Goal: Task Accomplishment & Management: Manage account settings

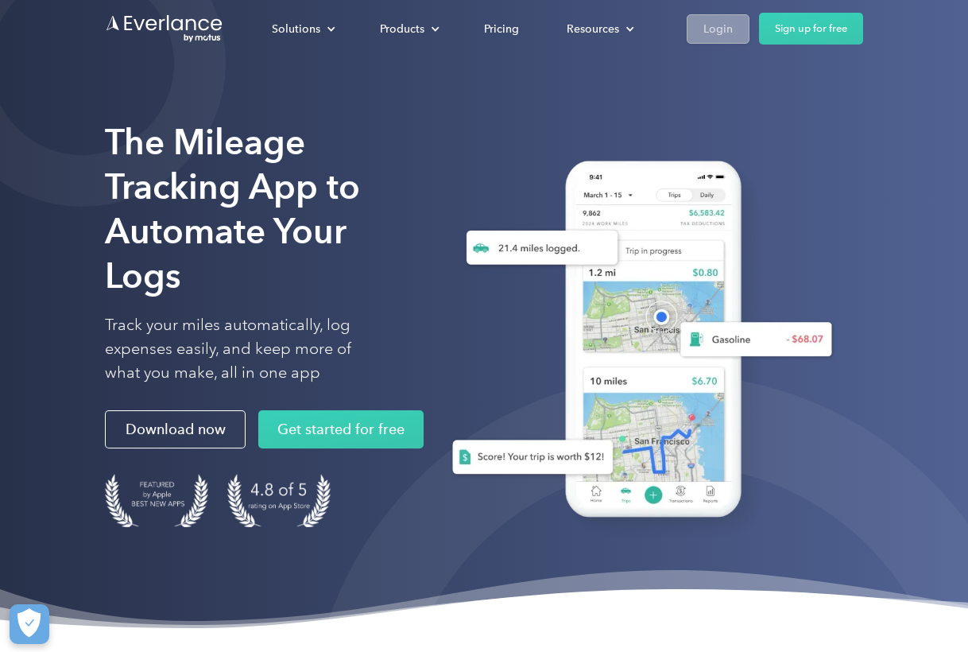
click at [714, 34] on div "Login" at bounding box center [717, 29] width 29 height 20
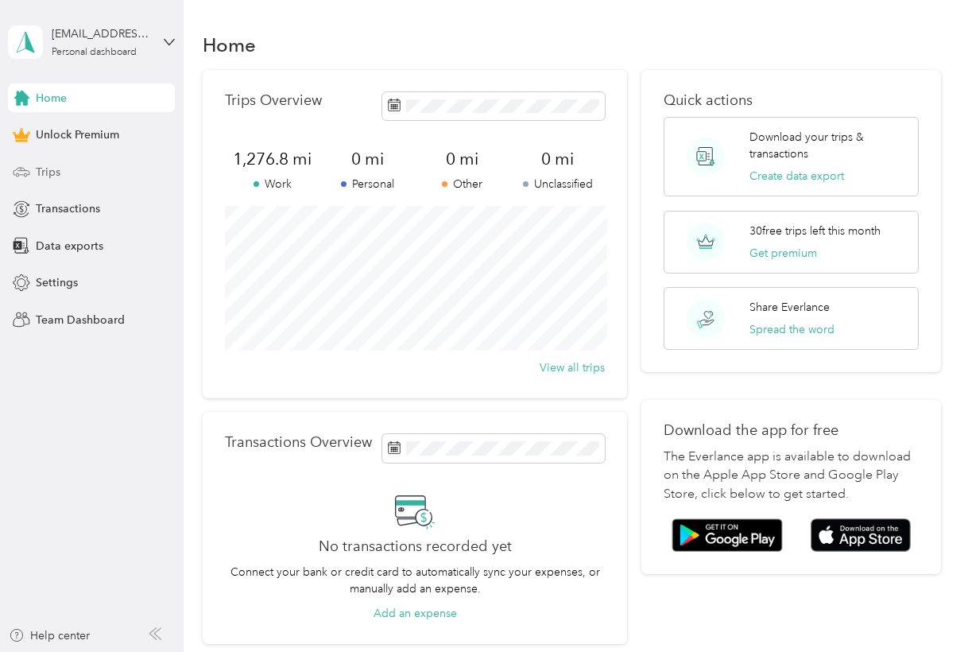
click at [56, 172] on span "Trips" at bounding box center [48, 172] width 25 height 17
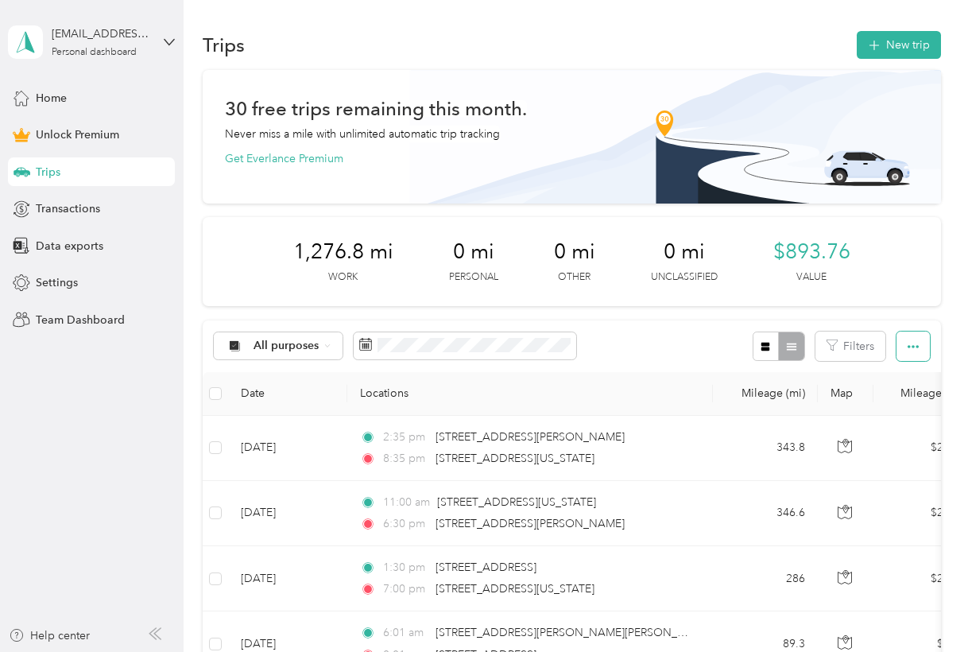
click at [924, 342] on button "button" at bounding box center [913, 345] width 33 height 29
click at [901, 402] on span "Export" at bounding box center [893, 404] width 33 height 14
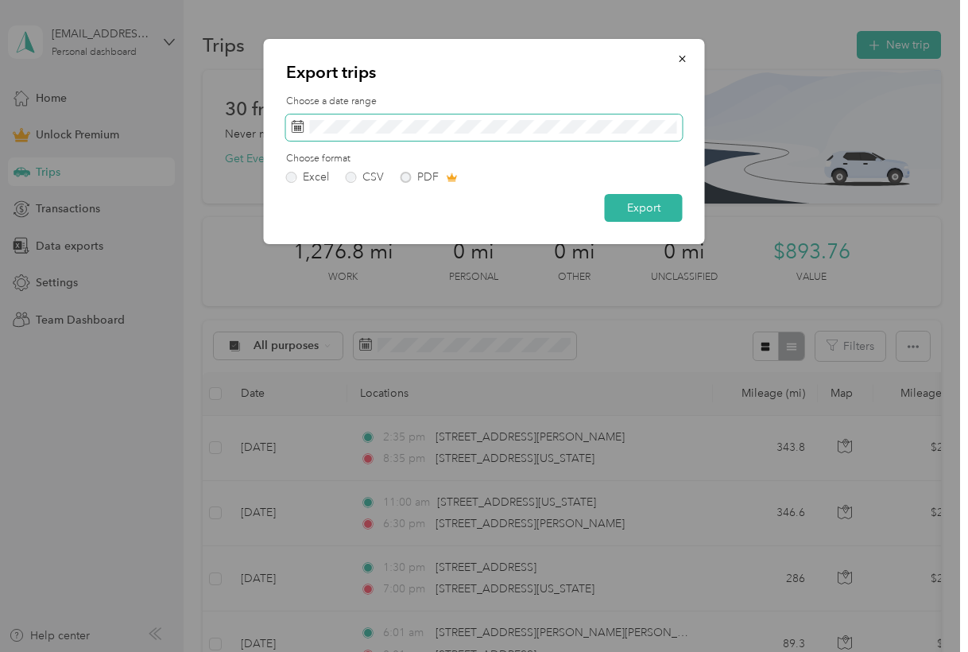
click at [298, 127] on rect at bounding box center [299, 128] width 2 height 2
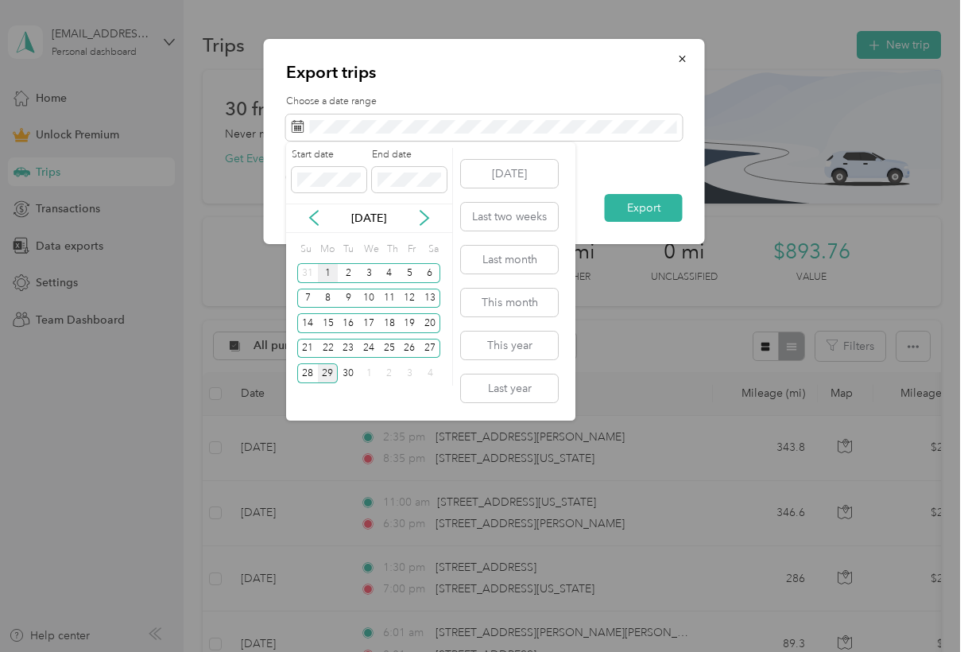
click at [329, 277] on div "1" at bounding box center [328, 273] width 21 height 20
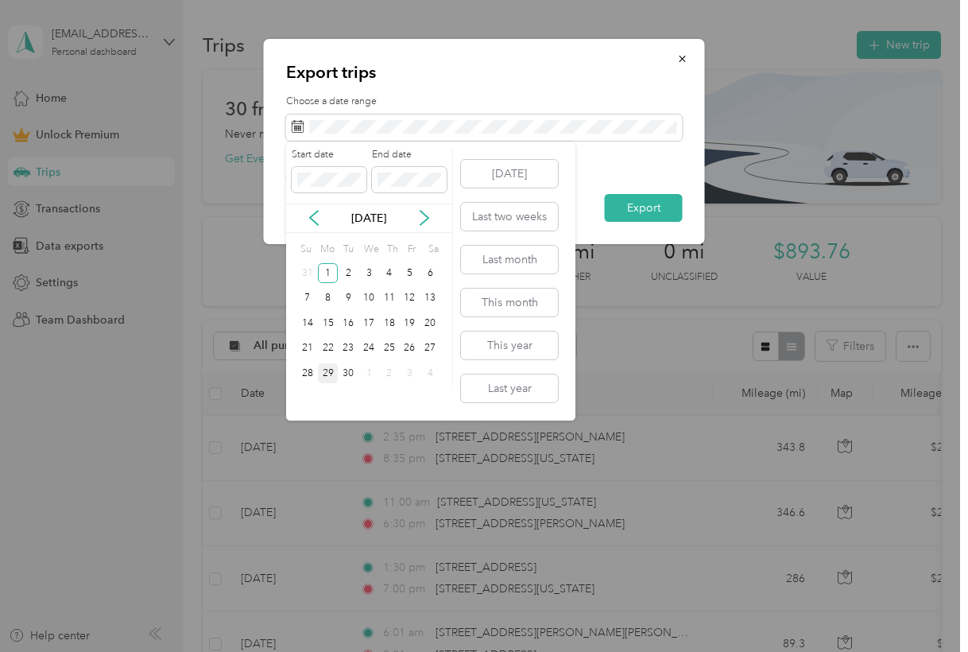
click at [331, 376] on div "29" at bounding box center [328, 373] width 21 height 20
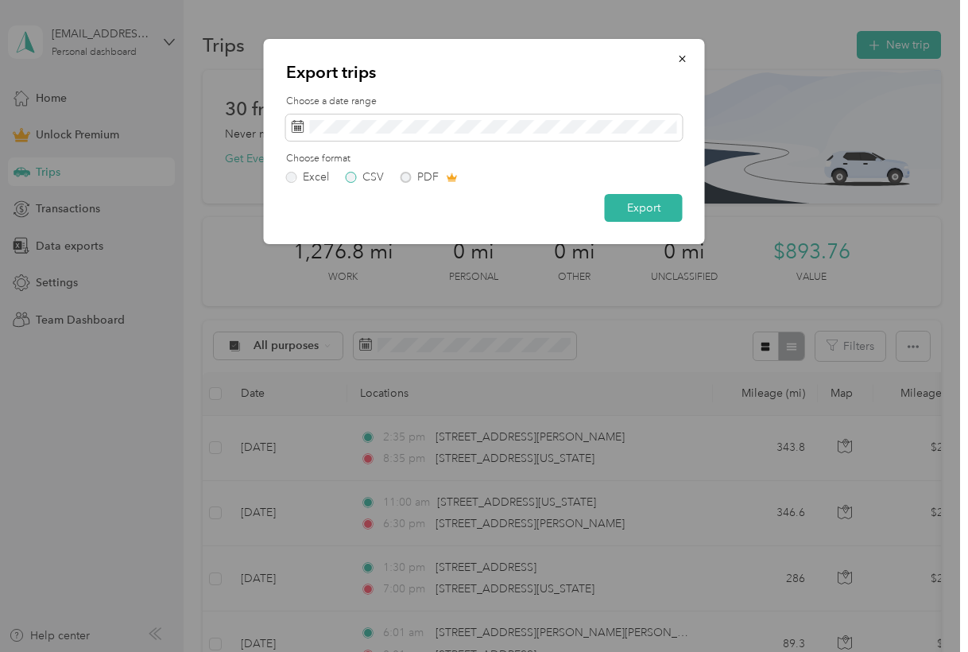
click at [362, 174] on label "CSV" at bounding box center [365, 177] width 38 height 11
click at [641, 208] on button "Export" at bounding box center [644, 208] width 78 height 28
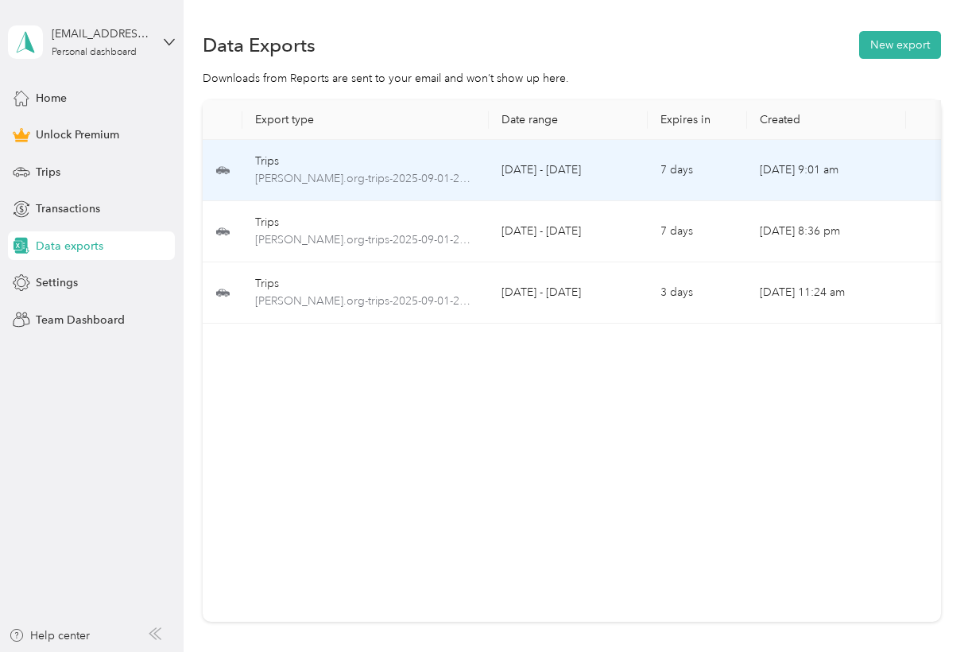
click at [509, 172] on td "September 1 - 29, 2025" at bounding box center [568, 170] width 159 height 61
click at [383, 180] on span "jack-skyelink.org-trips-2025-09-01-2025-09-29.csv" at bounding box center [365, 178] width 221 height 17
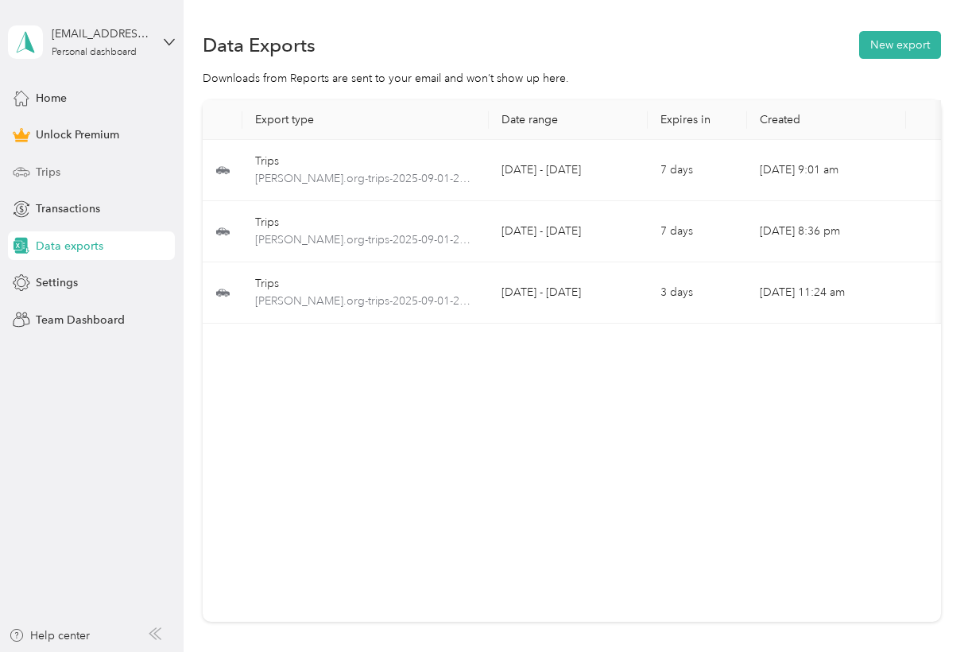
click at [60, 171] on span "Trips" at bounding box center [48, 172] width 25 height 17
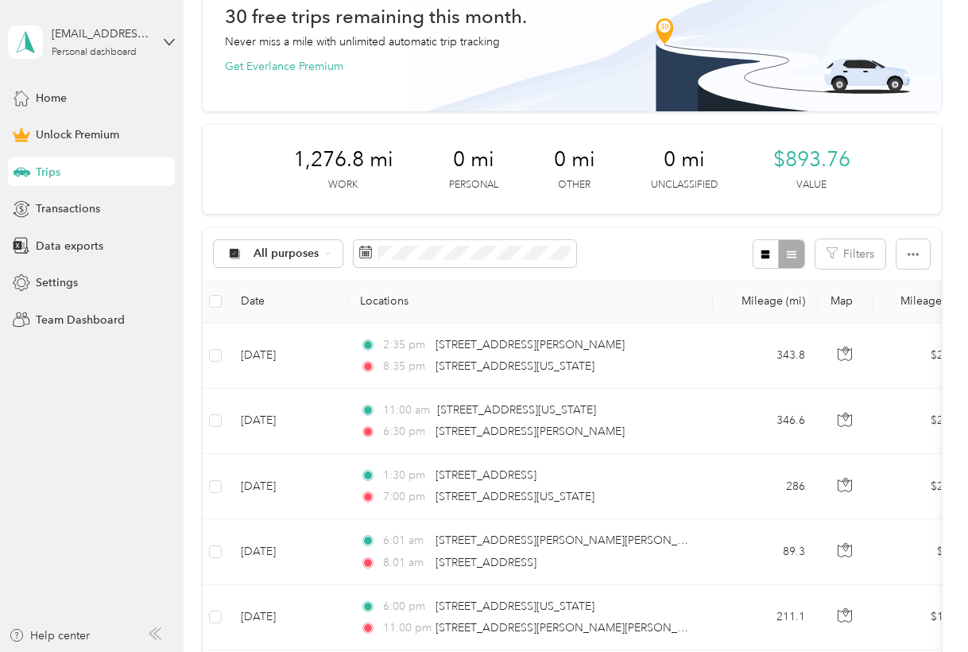
scroll to position [87, 0]
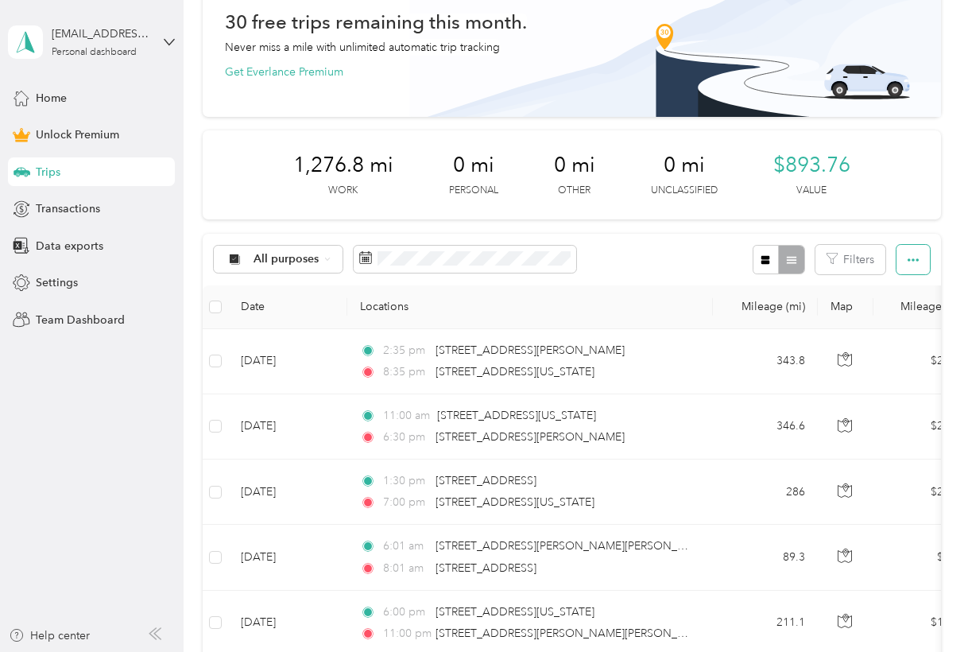
click at [923, 252] on button "button" at bounding box center [913, 259] width 33 height 29
click at [660, 277] on div "All purposes Filters" at bounding box center [572, 260] width 738 height 52
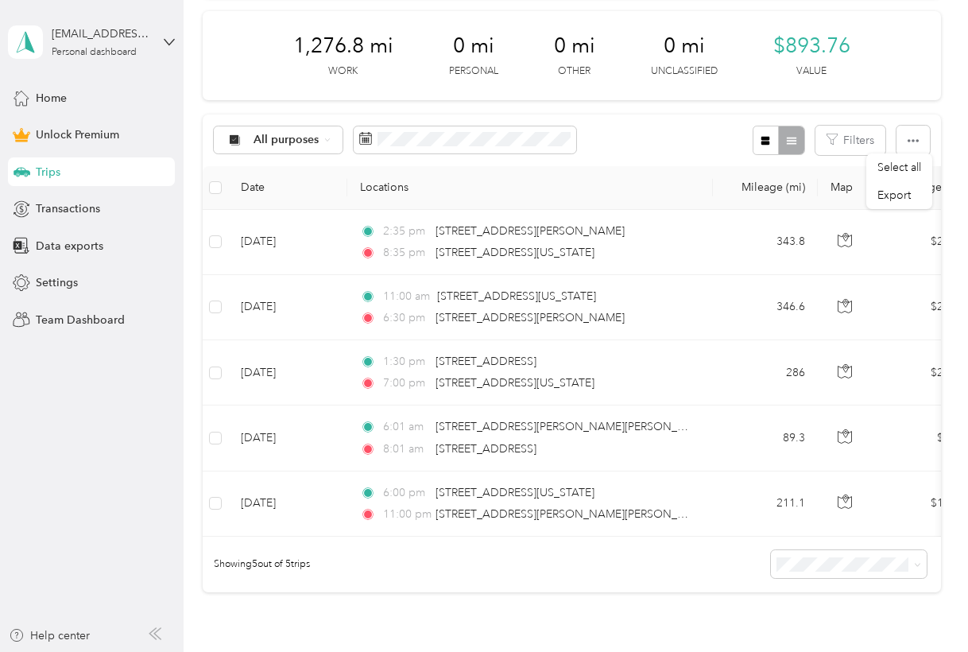
scroll to position [217, 0]
